Goal: Information Seeking & Learning: Check status

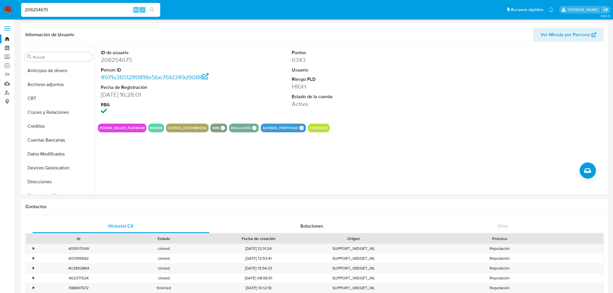
select select "10"
click at [60, 150] on button "KYC" at bounding box center [56, 155] width 68 height 14
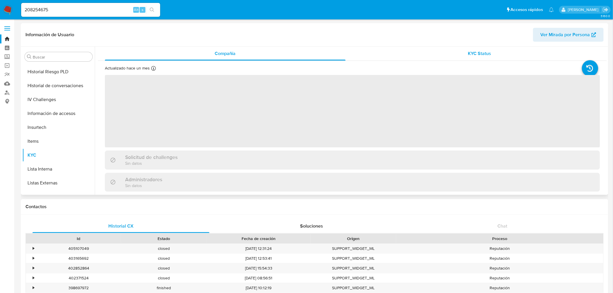
click at [462, 60] on div "KYC Status" at bounding box center [480, 54] width 241 height 14
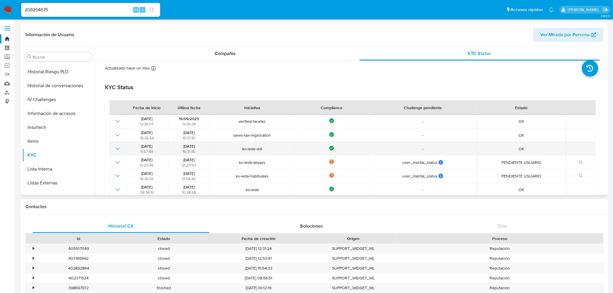
click at [118, 143] on td at bounding box center [118, 149] width 16 height 14
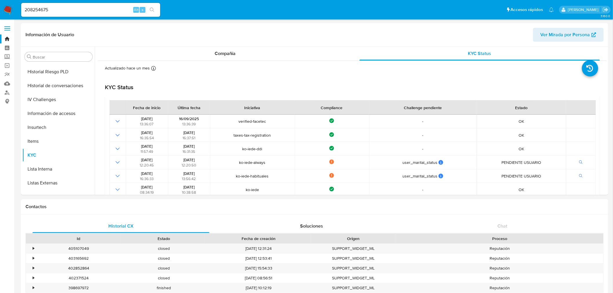
click at [57, 7] on input "208254675" at bounding box center [90, 10] width 139 height 8
paste input "735368026"
type input "735368026"
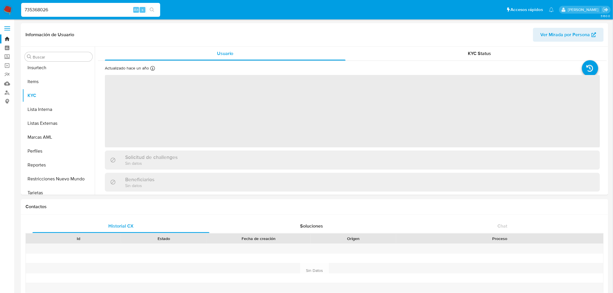
scroll to position [259, 0]
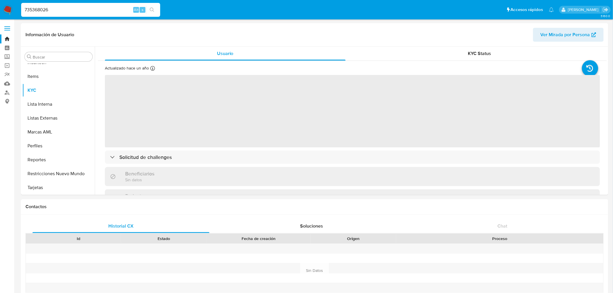
select select "10"
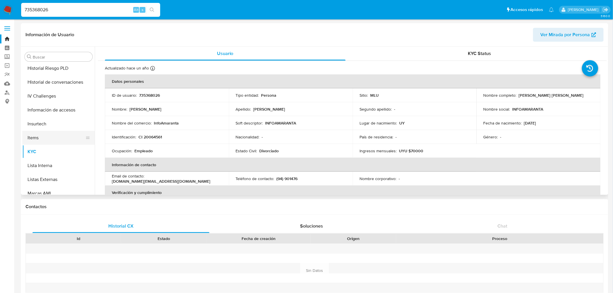
scroll to position [162, 0]
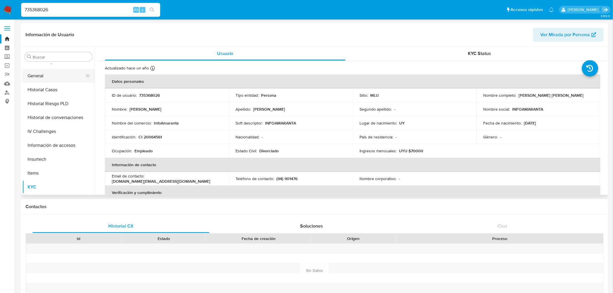
click at [40, 76] on button "General" at bounding box center [56, 76] width 68 height 14
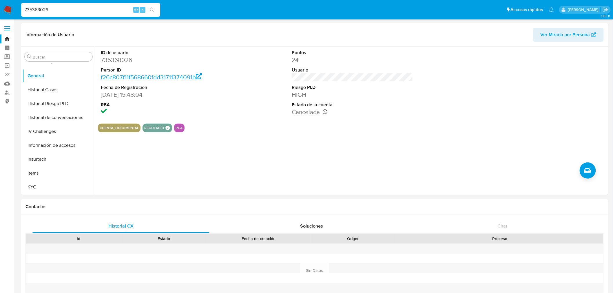
click at [48, 11] on input "735368026" at bounding box center [90, 10] width 139 height 8
click at [45, 8] on input "735368026" at bounding box center [90, 10] width 139 height 8
paste input "658396278"
type input "658396278"
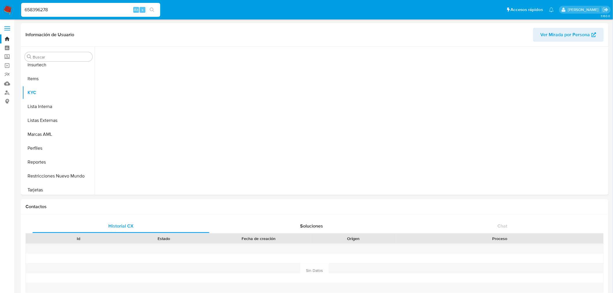
scroll to position [259, 0]
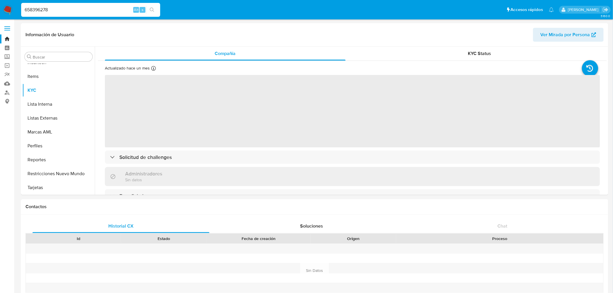
select select "10"
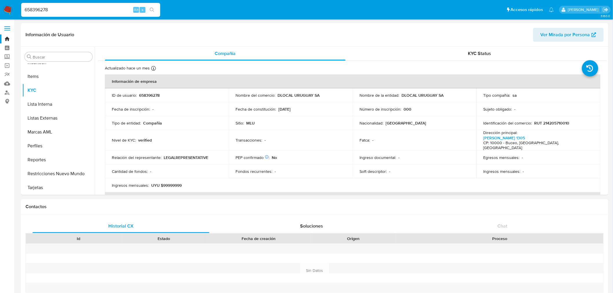
click at [57, 9] on input "658396278" at bounding box center [90, 10] width 139 height 8
paste input "208254675"
type input "208254675"
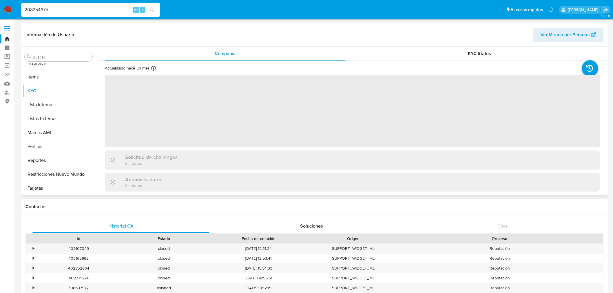
scroll to position [259, 0]
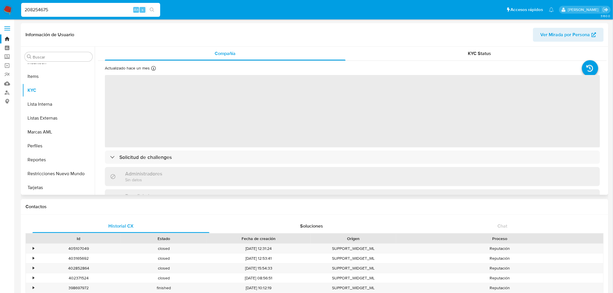
select select "10"
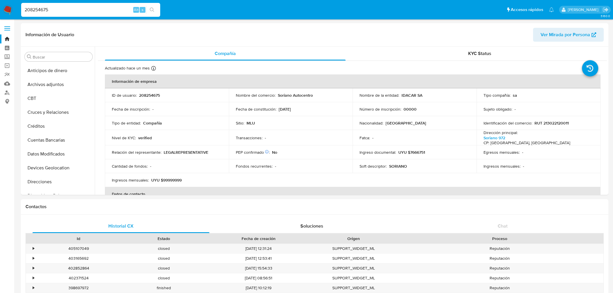
select select "10"
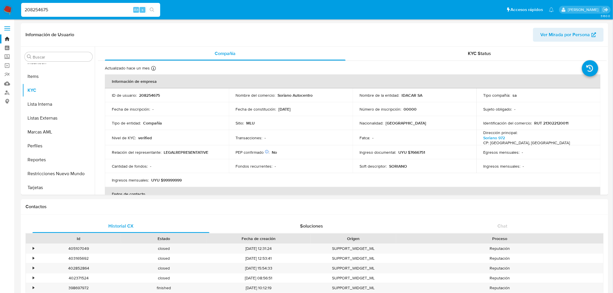
click at [48, 8] on input "208254675" at bounding box center [90, 10] width 139 height 8
paste input "480477670"
type input "480477670"
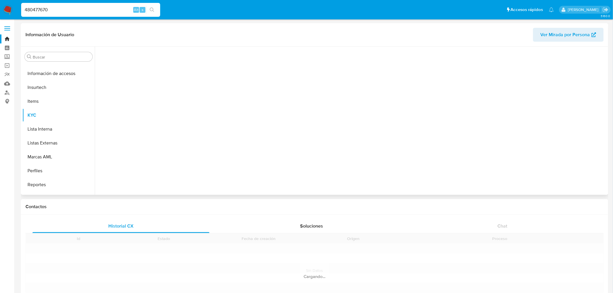
scroll to position [259, 0]
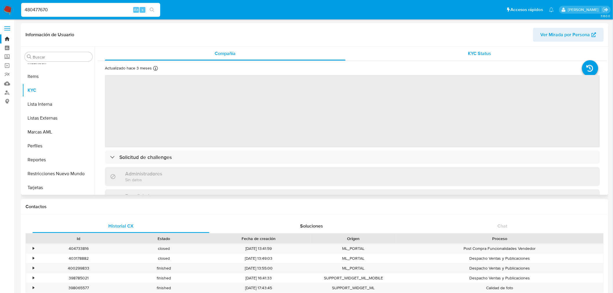
click at [480, 49] on div "KYC Status" at bounding box center [480, 54] width 241 height 14
select select "10"
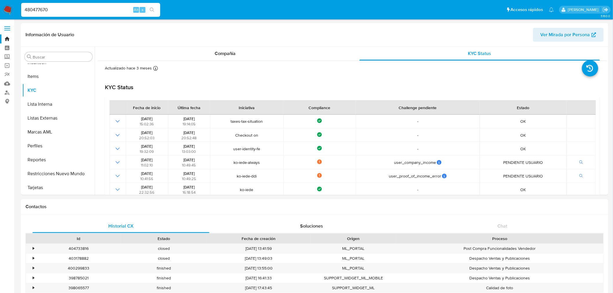
click at [48, 12] on input "480477670" at bounding box center [90, 10] width 139 height 8
paste input "101192121"
type input "101192121"
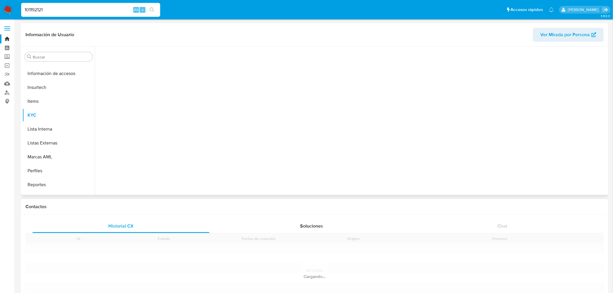
scroll to position [259, 0]
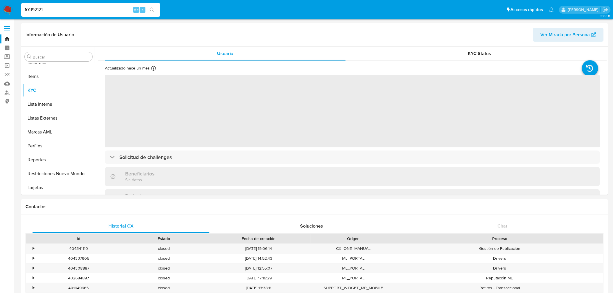
select select "10"
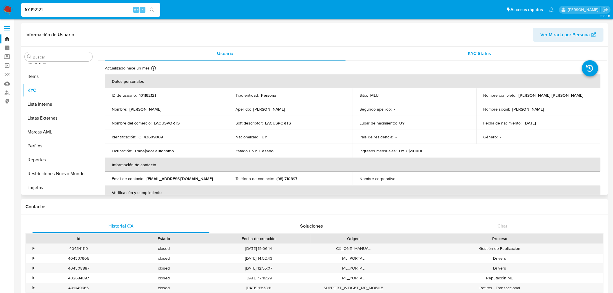
click at [466, 59] on div "KYC Status" at bounding box center [480, 54] width 241 height 14
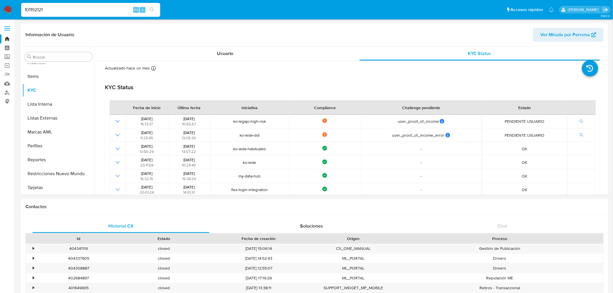
click at [39, 6] on input "101192121" at bounding box center [90, 10] width 139 height 8
paste input "296772405"
type input "1296772405"
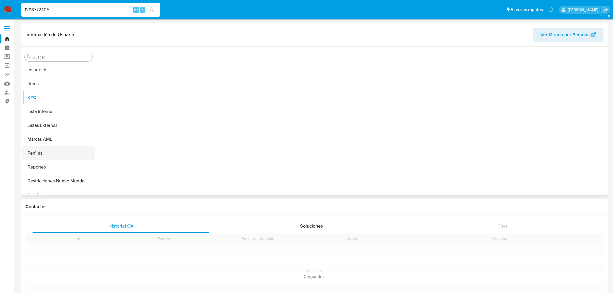
scroll to position [259, 0]
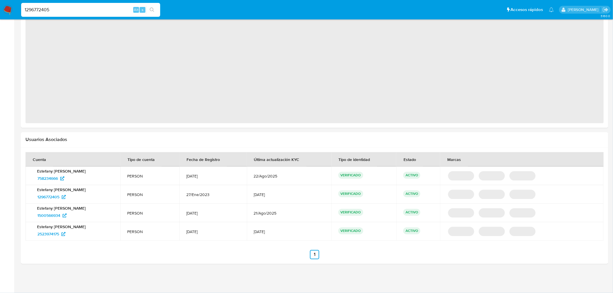
select select "10"
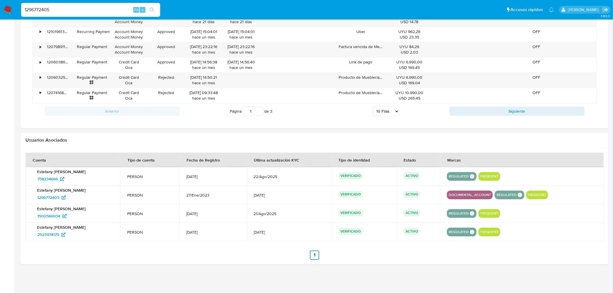
scroll to position [488, 0]
click at [64, 5] on div "1296772405 Alt s" at bounding box center [90, 10] width 139 height 14
click at [65, 10] on input "1296772405" at bounding box center [90, 10] width 139 height 8
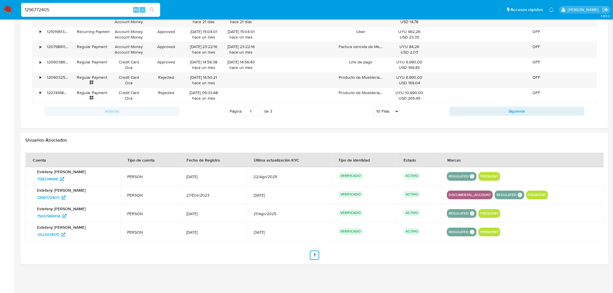
paste input "494699683"
type input "494699683"
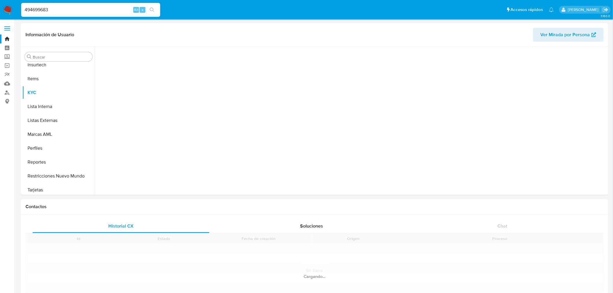
scroll to position [259, 0]
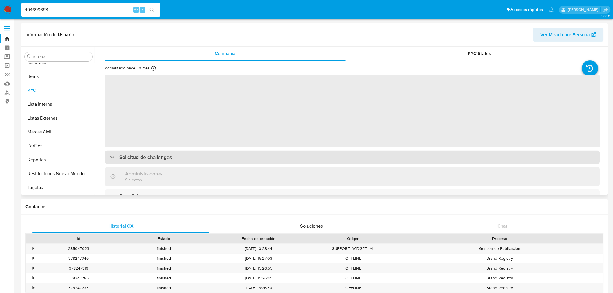
click at [272, 158] on div "Solicitud de challenges" at bounding box center [352, 157] width 495 height 13
select select "10"
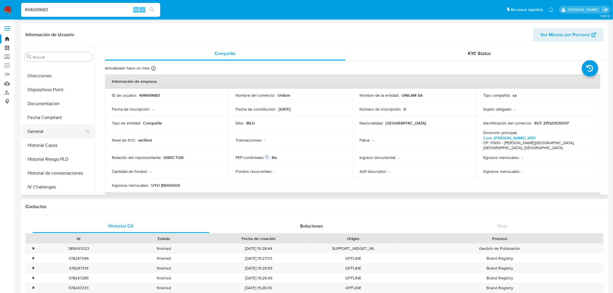
scroll to position [97, 0]
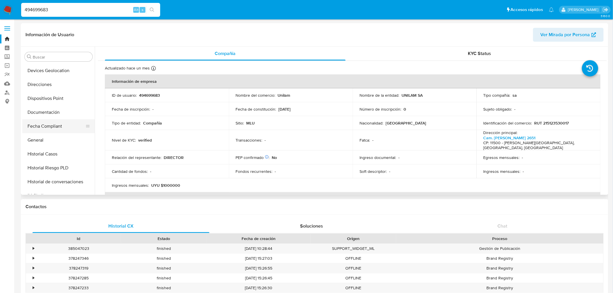
click at [45, 131] on button "Fecha Compliant" at bounding box center [56, 126] width 68 height 14
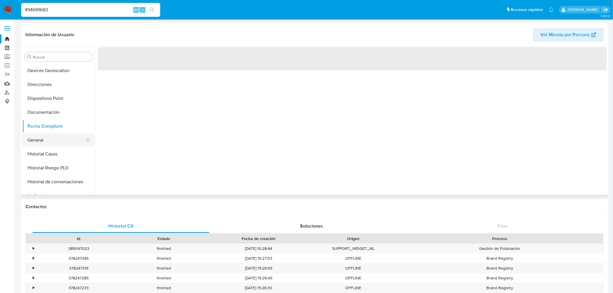
click at [44, 137] on button "General" at bounding box center [56, 140] width 68 height 14
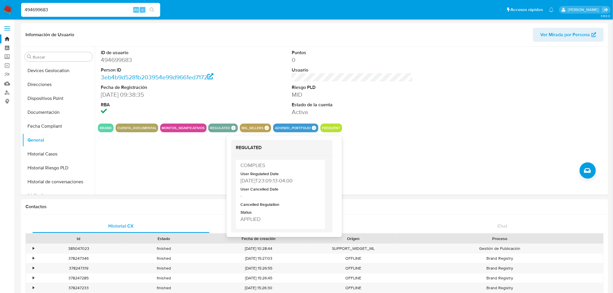
scroll to position [223, 0]
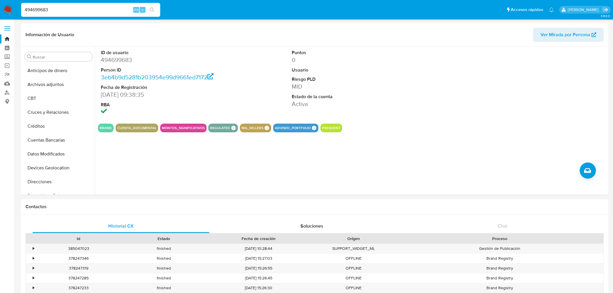
select select "10"
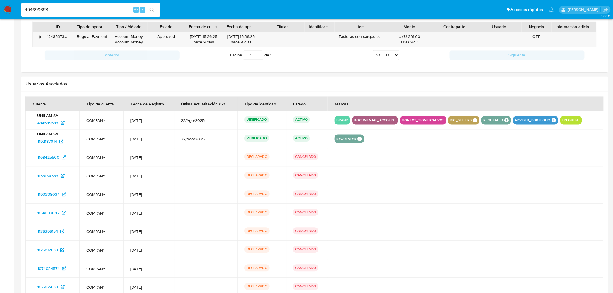
scroll to position [330, 0]
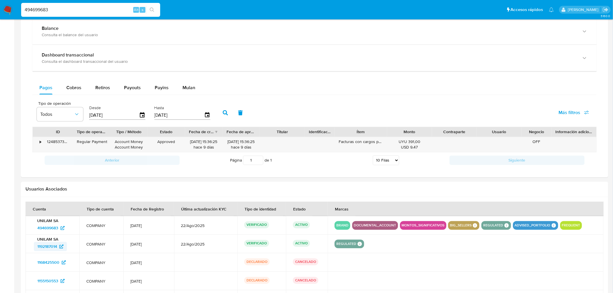
click at [44, 246] on span "1192187014" at bounding box center [47, 246] width 20 height 9
click at [53, 18] on nav "Pausado Ver notificaciones 494699683 Alt s Accesos rápidos Presiona las siguien…" at bounding box center [306, 9] width 613 height 19
click at [59, 8] on input "494699683" at bounding box center [90, 10] width 139 height 8
paste input "328947510"
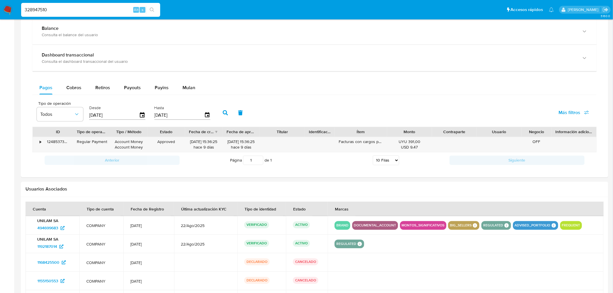
click at [61, 8] on input "328947510" at bounding box center [90, 10] width 139 height 8
type input "328947510"
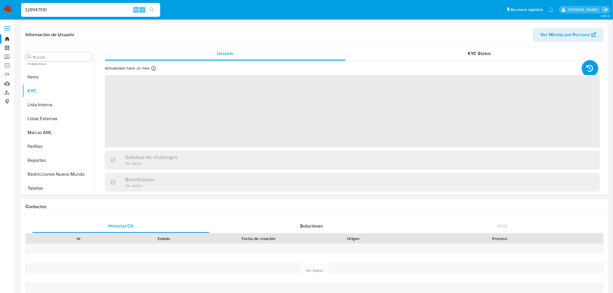
scroll to position [259, 0]
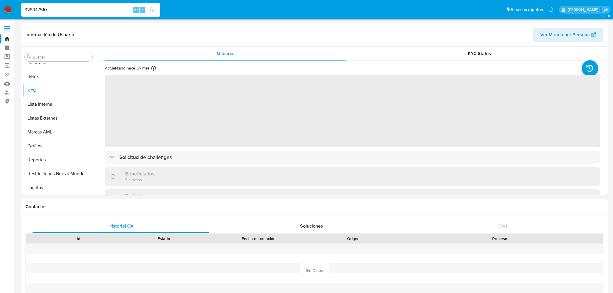
select select "10"
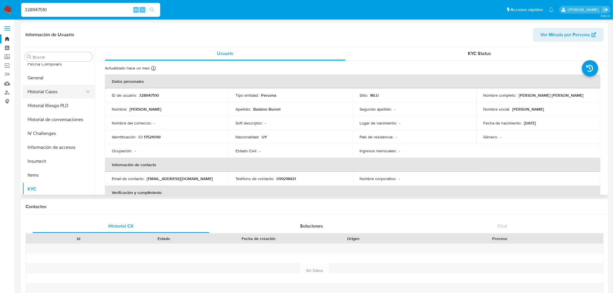
scroll to position [130, 0]
click at [46, 106] on button "General" at bounding box center [56, 108] width 68 height 14
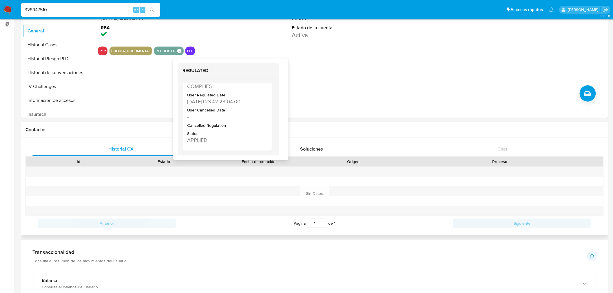
scroll to position [161, 0]
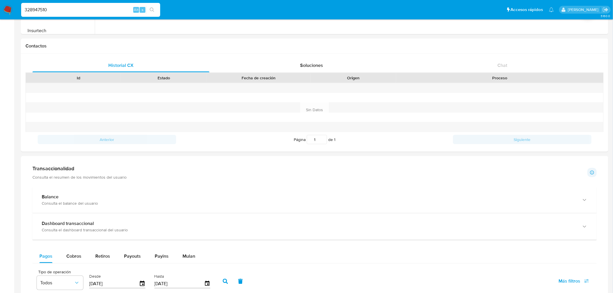
click at [56, 8] on input "328947510" at bounding box center [90, 10] width 139 height 8
paste input "8796603"
type input "8796603"
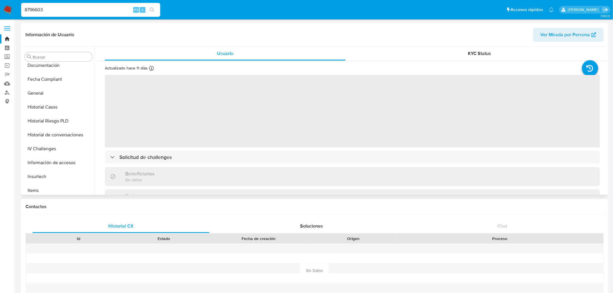
scroll to position [130, 0]
select select "10"
click at [62, 122] on button "Historial Casos" at bounding box center [58, 122] width 72 height 14
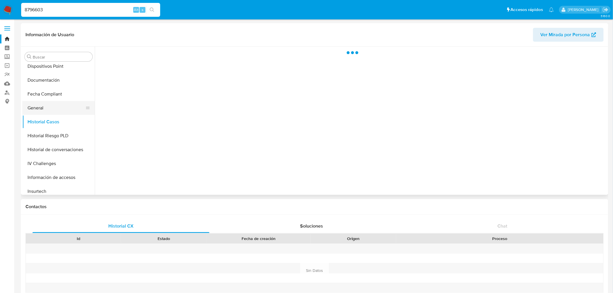
click at [56, 109] on button "General" at bounding box center [56, 108] width 68 height 14
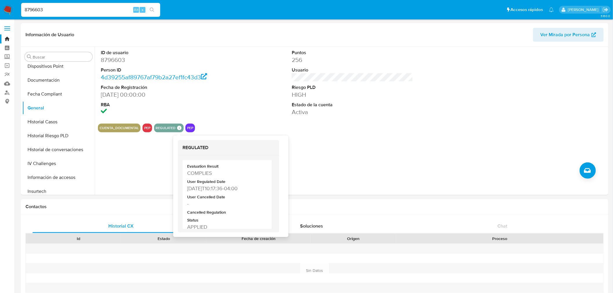
scroll to position [28, 0]
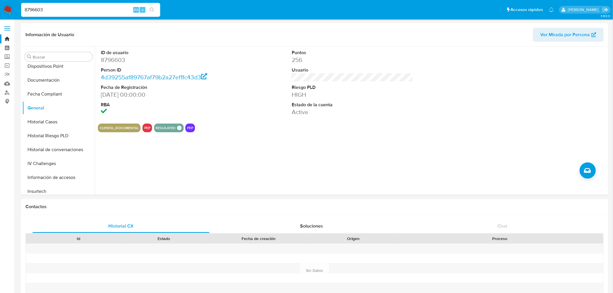
click at [51, 13] on div "8796603 Alt s" at bounding box center [90, 10] width 139 height 14
click at [51, 9] on input "8796603" at bounding box center [90, 10] width 139 height 8
click at [85, 6] on input "8796603" at bounding box center [90, 10] width 139 height 8
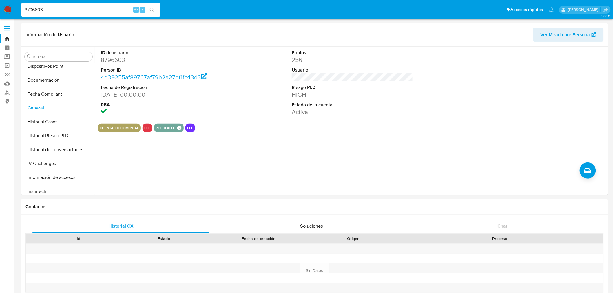
paste input "43429591"
type input "43429591"
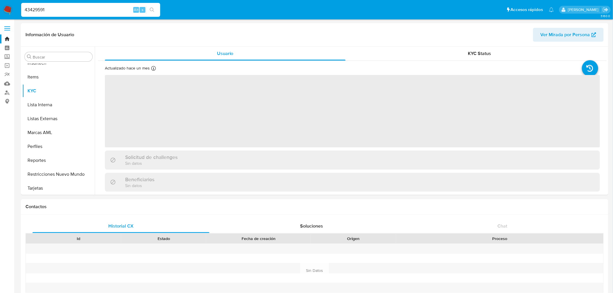
scroll to position [259, 0]
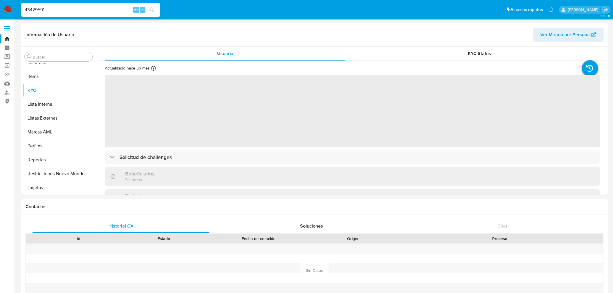
select select "10"
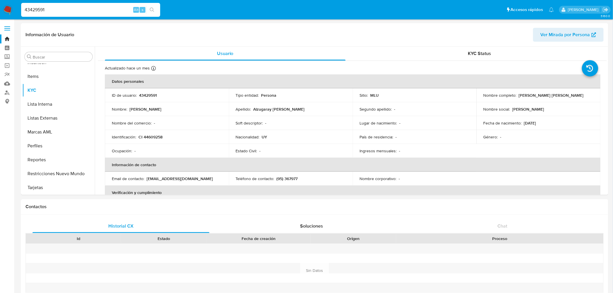
click at [59, 6] on input "43429591" at bounding box center [90, 10] width 139 height 8
paste input "1549373527"
type input "1549373527"
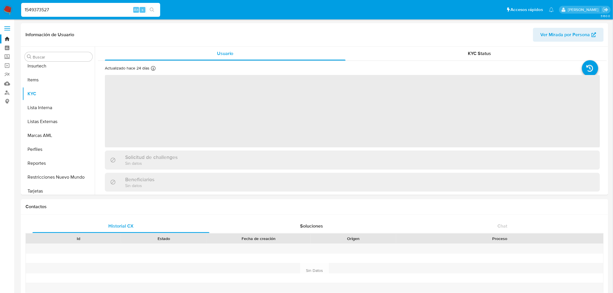
scroll to position [259, 0]
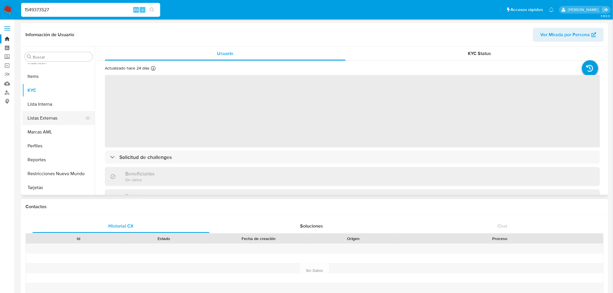
select select "10"
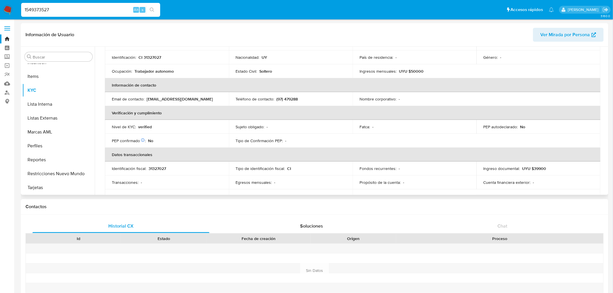
scroll to position [129, 0]
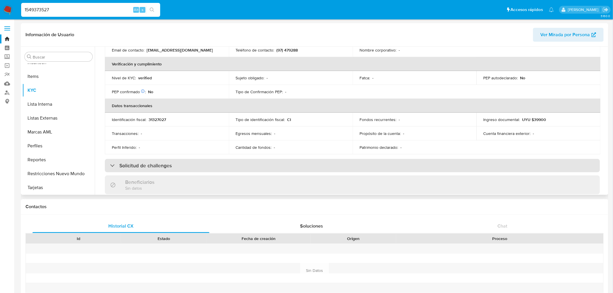
click at [219, 161] on div "Solicitud de challenges" at bounding box center [352, 165] width 495 height 13
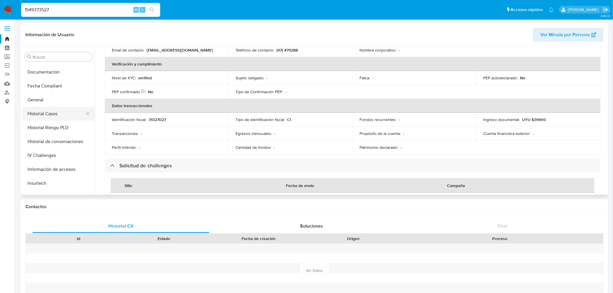
scroll to position [97, 0]
click at [54, 138] on button "General" at bounding box center [56, 140] width 68 height 14
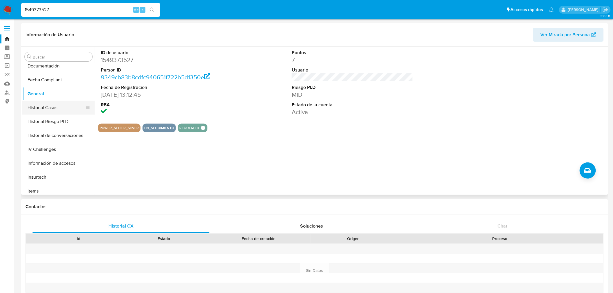
scroll to position [194, 0]
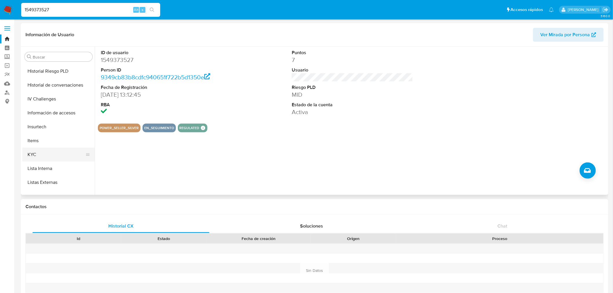
click at [43, 152] on button "KYC" at bounding box center [56, 155] width 68 height 14
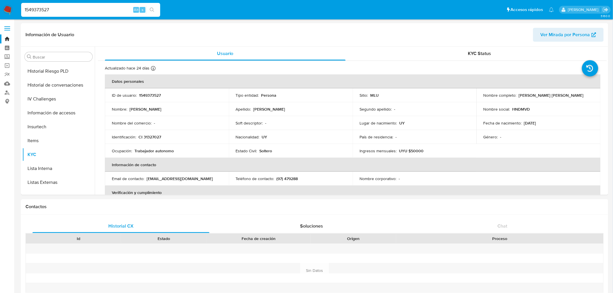
click at [52, 10] on input "1549373527" at bounding box center [90, 10] width 139 height 8
paste input "7762643"
type input "77626437"
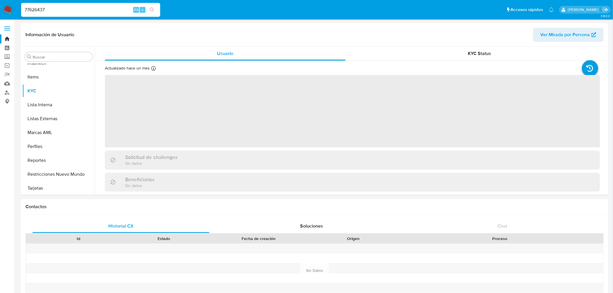
scroll to position [259, 0]
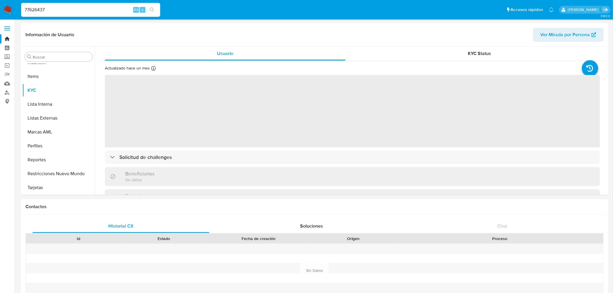
select select "10"
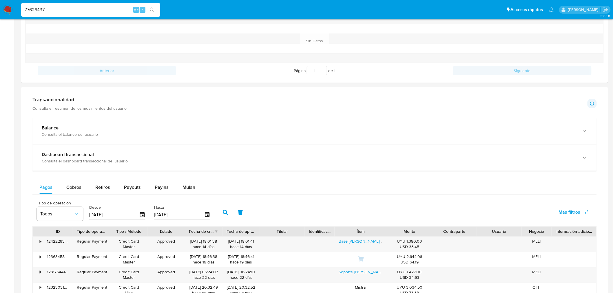
scroll to position [480, 0]
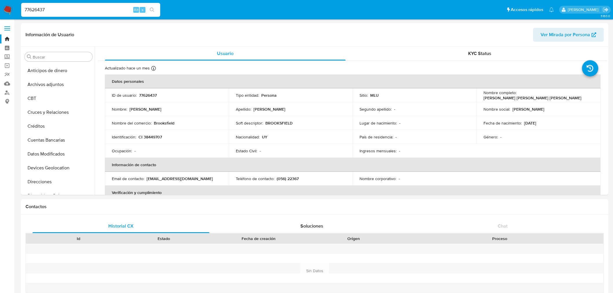
select select "10"
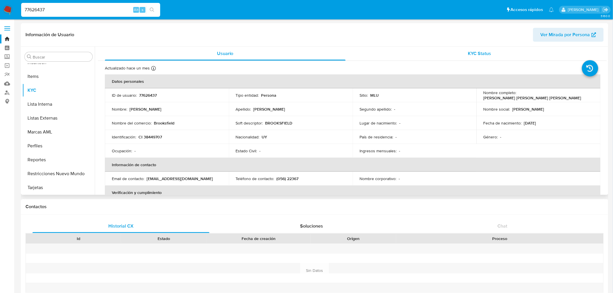
click at [457, 59] on div "KYC Status" at bounding box center [480, 54] width 241 height 14
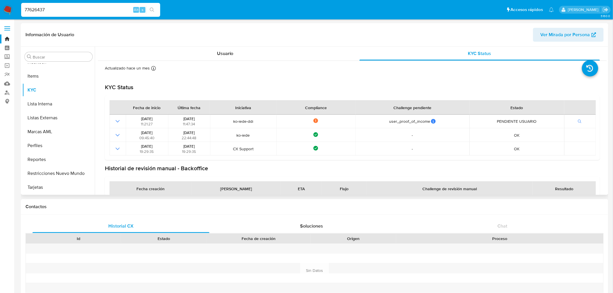
scroll to position [130, 0]
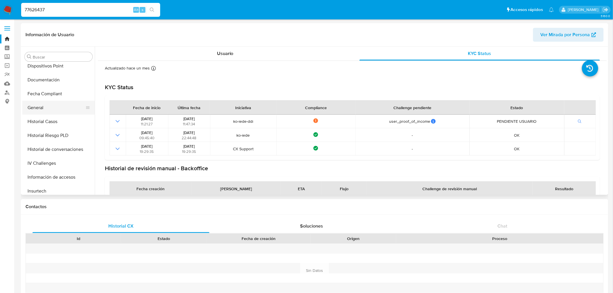
click at [43, 108] on button "General" at bounding box center [56, 108] width 68 height 14
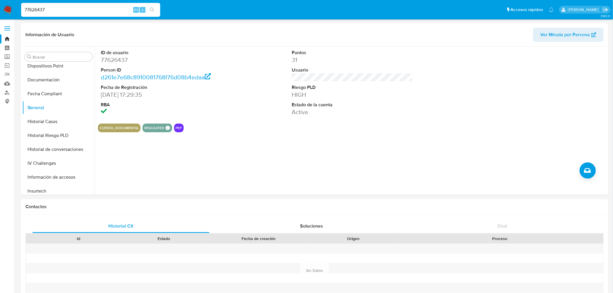
click at [65, 9] on input "77626437" at bounding box center [90, 10] width 139 height 8
paste input "3079585"
type input "73079585"
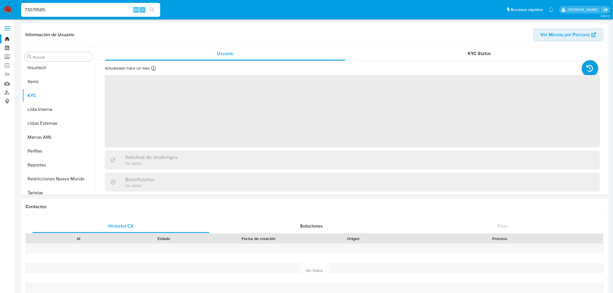
scroll to position [259, 0]
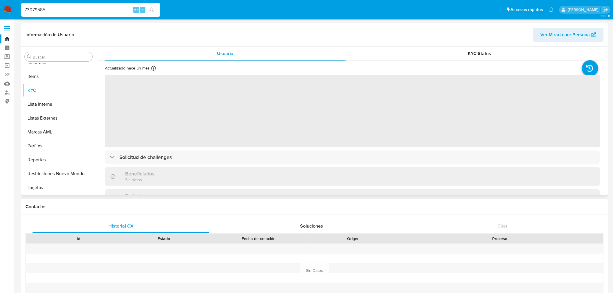
select select "10"
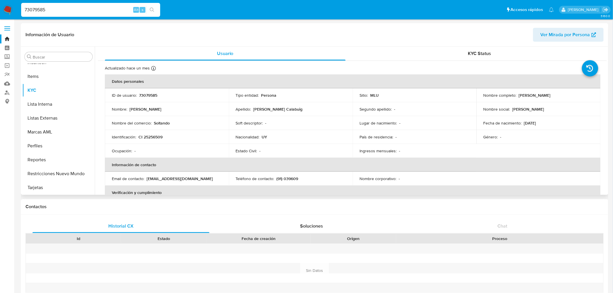
click at [493, 38] on header "Información de Usuario Ver Mirada por Persona" at bounding box center [315, 35] width 579 height 14
click at [496, 52] on div "KYC Status" at bounding box center [480, 54] width 241 height 14
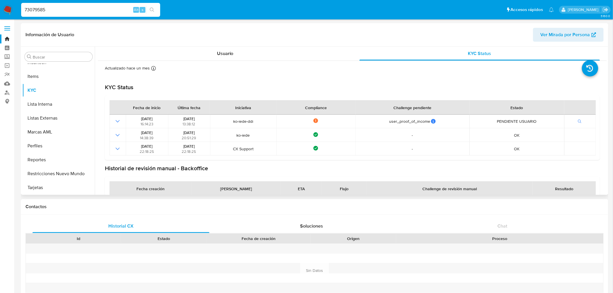
click at [187, 45] on div "Información de Usuario Ver Mirada por Persona" at bounding box center [315, 34] width 588 height 23
drag, startPoint x: 196, startPoint y: 51, endPoint x: 197, endPoint y: 46, distance: 5.7
click at [196, 49] on div "Usuario" at bounding box center [225, 54] width 241 height 14
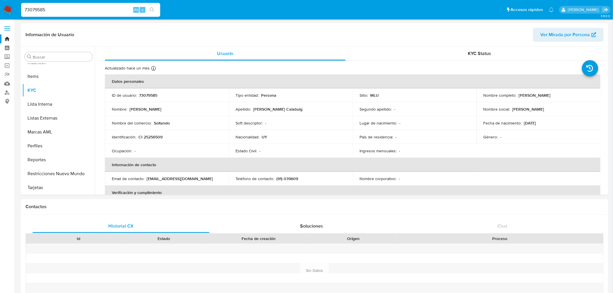
click at [51, 8] on input "73079585" at bounding box center [90, 10] width 139 height 8
paste input "1333021020"
type input "1333021020"
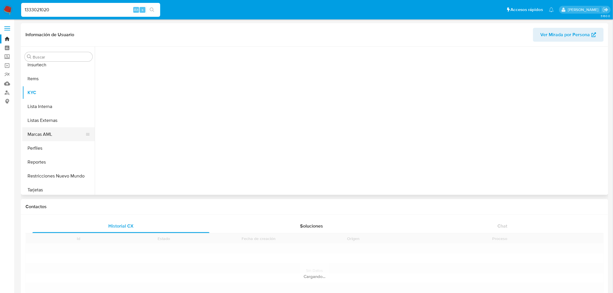
scroll to position [259, 0]
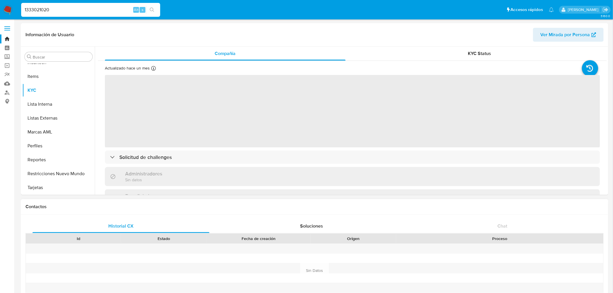
select select "10"
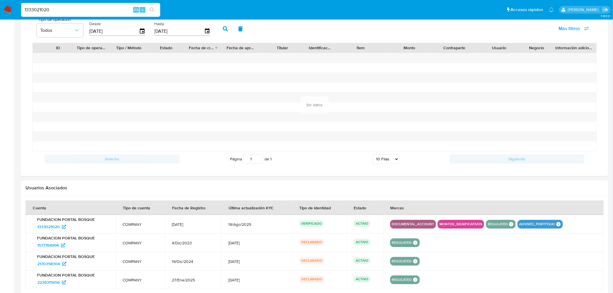
scroll to position [398, 0]
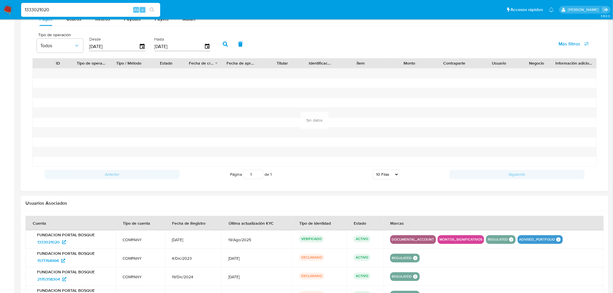
click at [59, 11] on input "1333021020" at bounding box center [90, 10] width 139 height 8
paste input "777404941"
type input "777404941"
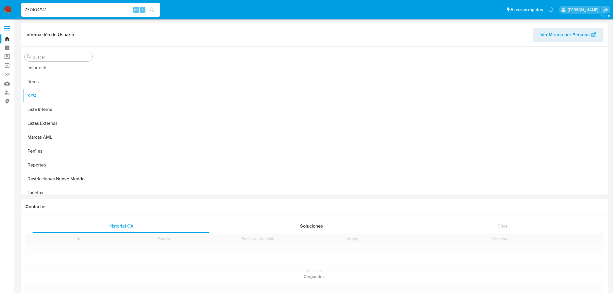
scroll to position [259, 0]
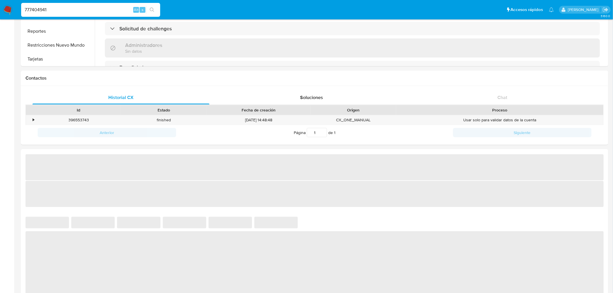
select select "10"
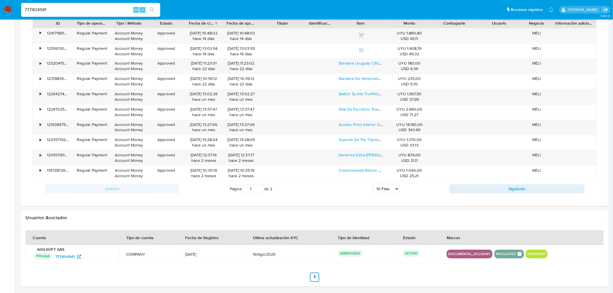
scroll to position [422, 0]
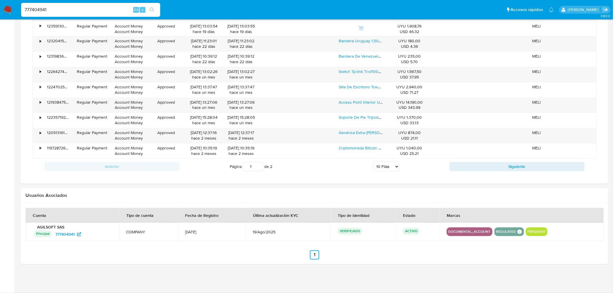
click at [45, 13] on input "777404941" at bounding box center [90, 10] width 139 height 8
paste input "1193318900"
type input "1193318900"
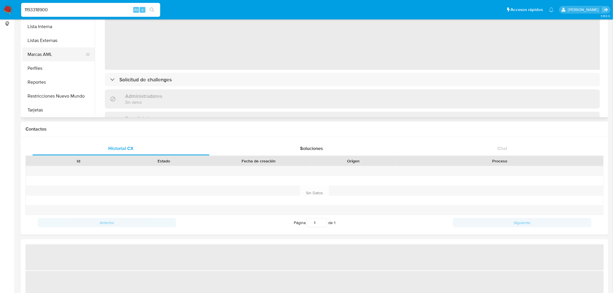
scroll to position [97, 0]
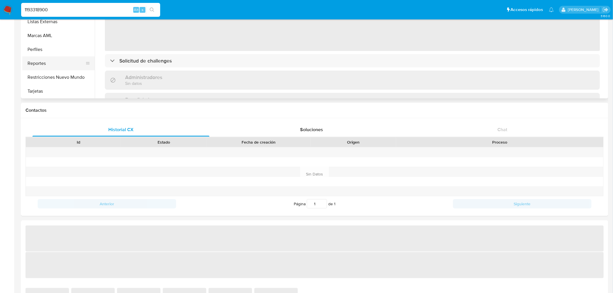
select select "10"
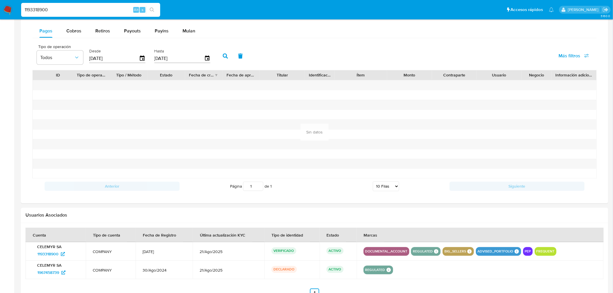
scroll to position [426, 0]
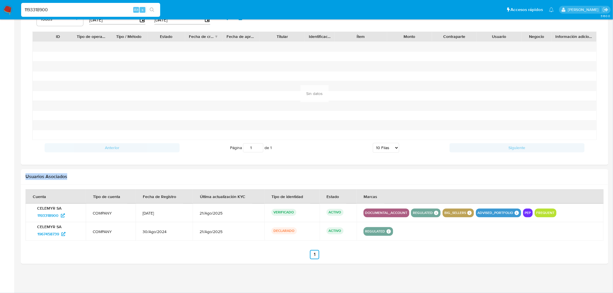
drag, startPoint x: 24, startPoint y: 178, endPoint x: 72, endPoint y: 179, distance: 48.4
click at [72, 179] on div "Usuarios Asociados" at bounding box center [315, 177] width 588 height 15
click at [72, 179] on h2 "Usuarios Asociados" at bounding box center [315, 177] width 579 height 6
click at [75, 173] on div "Usuarios Asociados" at bounding box center [315, 177] width 588 height 15
drag, startPoint x: 429, startPoint y: 238, endPoint x: 4, endPoint y: 211, distance: 426.1
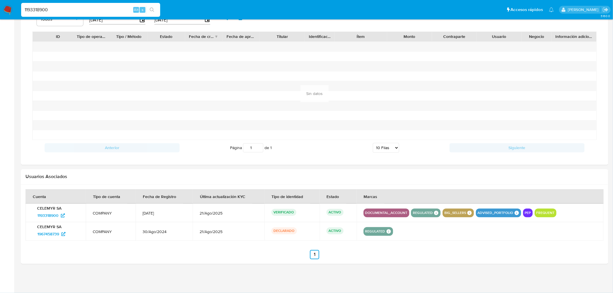
click at [54, 12] on input "1193318900" at bounding box center [90, 10] width 139 height 8
paste input "46267806"
type input "46267806"
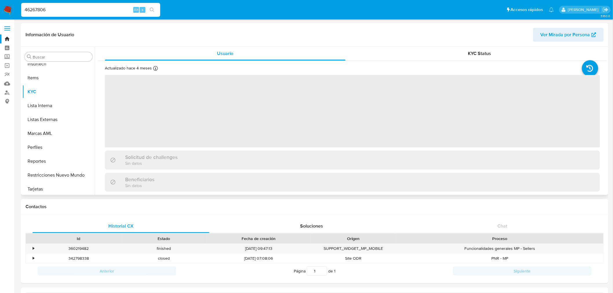
scroll to position [259, 0]
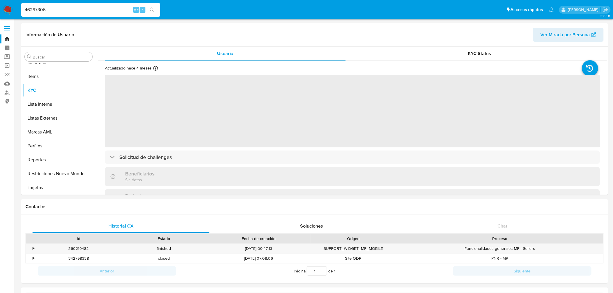
select select "10"
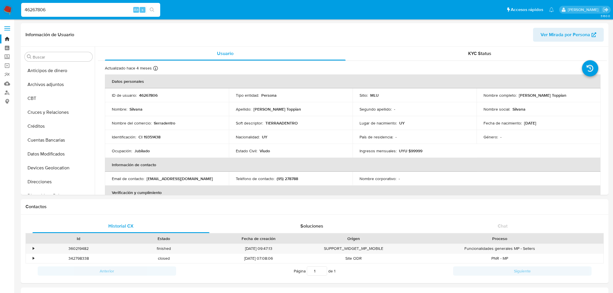
select select "10"
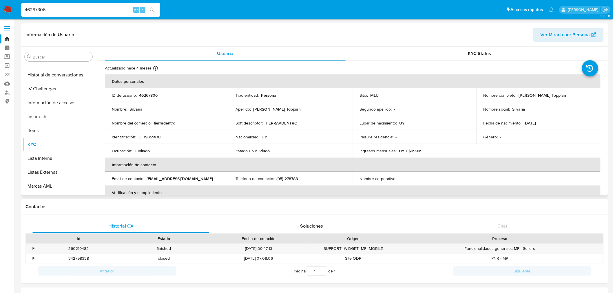
scroll to position [97, 0]
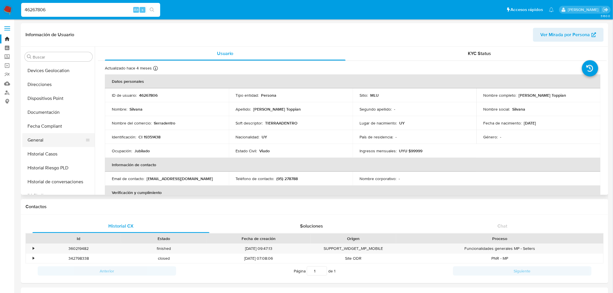
click at [59, 139] on button "General" at bounding box center [56, 140] width 68 height 14
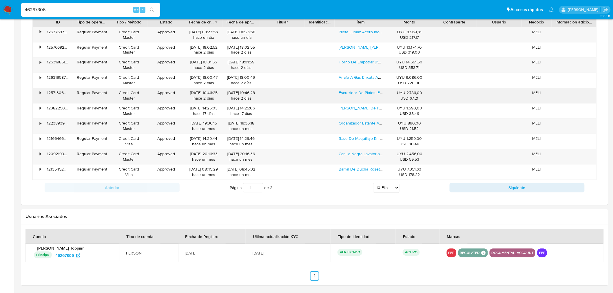
scroll to position [400, 0]
